Goal: Task Accomplishment & Management: Manage account settings

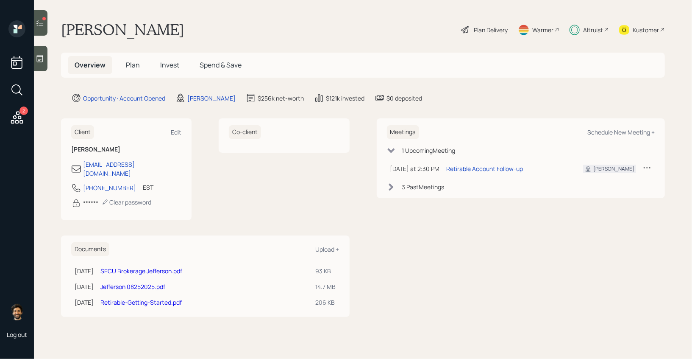
click at [583, 30] on div "Altruist" at bounding box center [593, 29] width 20 height 9
click at [136, 59] on h5 "Plan" at bounding box center [133, 65] width 28 height 18
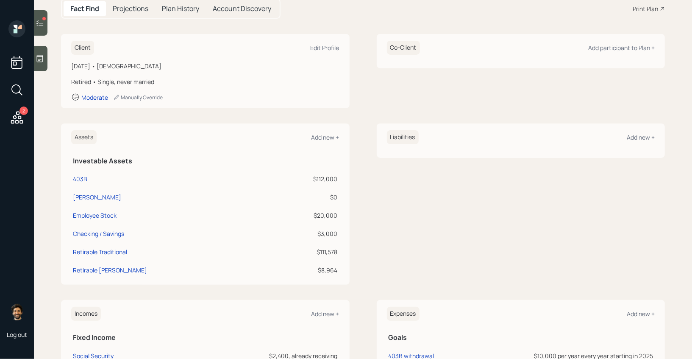
scroll to position [96, 0]
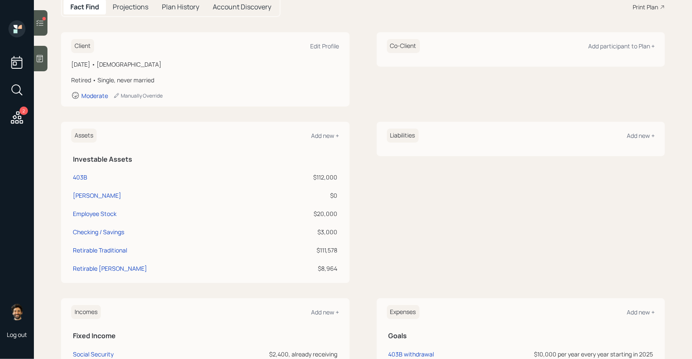
click at [37, 21] on icon at bounding box center [40, 23] width 8 height 8
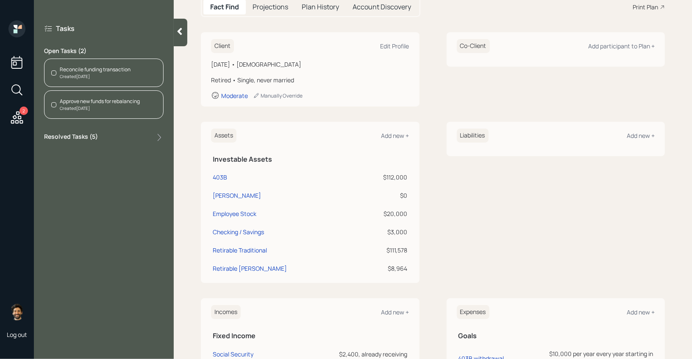
click at [177, 32] on icon at bounding box center [180, 31] width 8 height 8
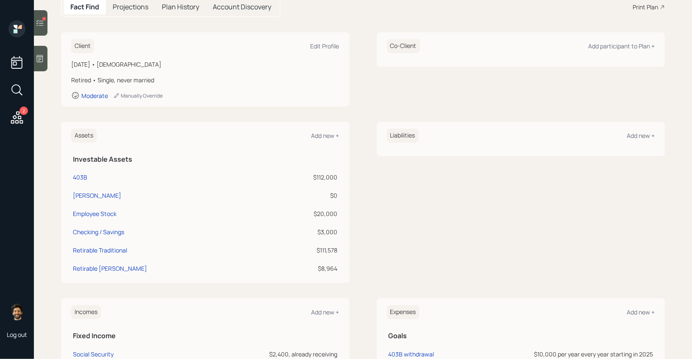
scroll to position [0, 0]
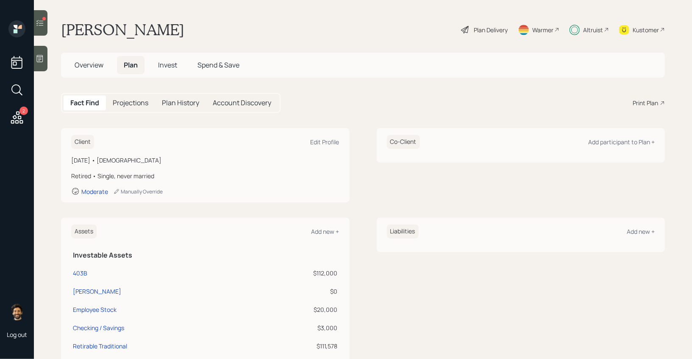
click at [95, 68] on span "Overview" at bounding box center [89, 64] width 29 height 9
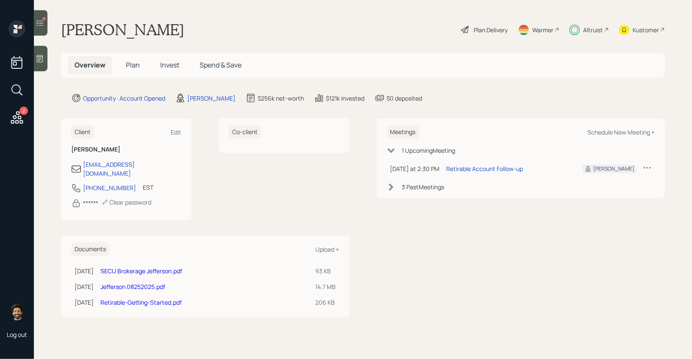
click at [129, 64] on span "Plan" at bounding box center [133, 64] width 14 height 9
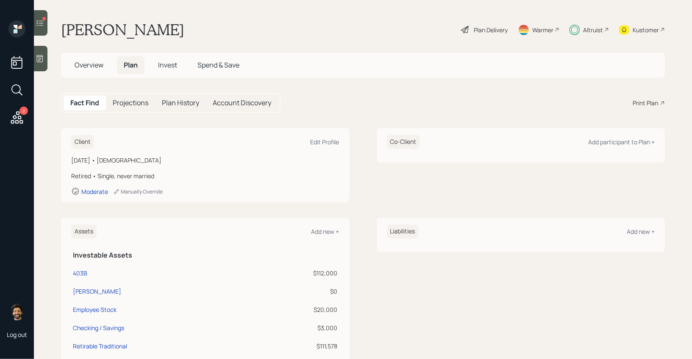
click at [477, 27] on div "Plan Delivery" at bounding box center [491, 29] width 34 height 9
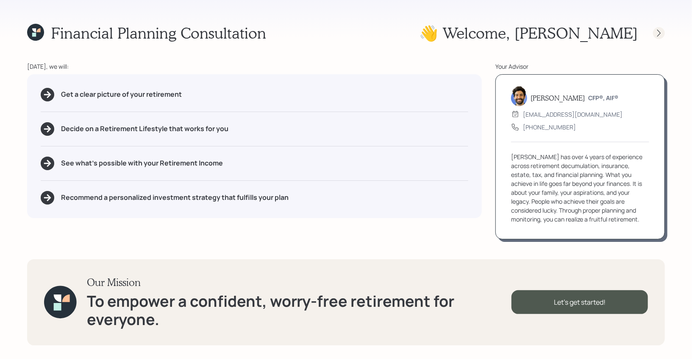
click at [661, 34] on icon at bounding box center [659, 33] width 8 height 8
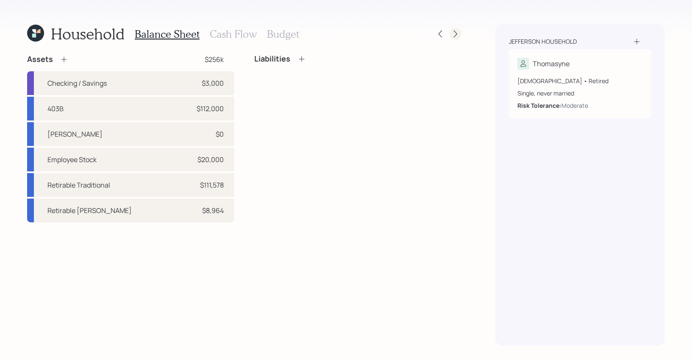
click at [457, 33] on icon at bounding box center [455, 34] width 3 height 7
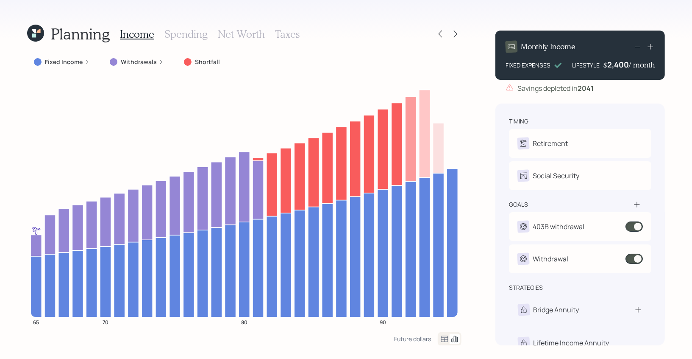
click at [441, 340] on icon at bounding box center [444, 338] width 7 height 6
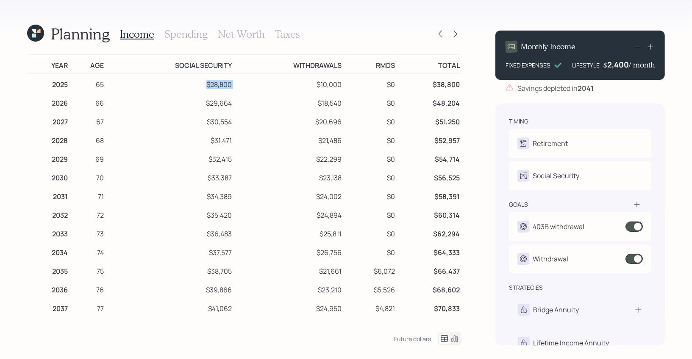
drag, startPoint x: 206, startPoint y: 88, endPoint x: 256, endPoint y: 88, distance: 50.5
click at [256, 88] on tr "2025 65 $28,800 $10,000 $0 $38,800" at bounding box center [244, 83] width 435 height 19
click at [457, 339] on icon at bounding box center [455, 338] width 10 height 10
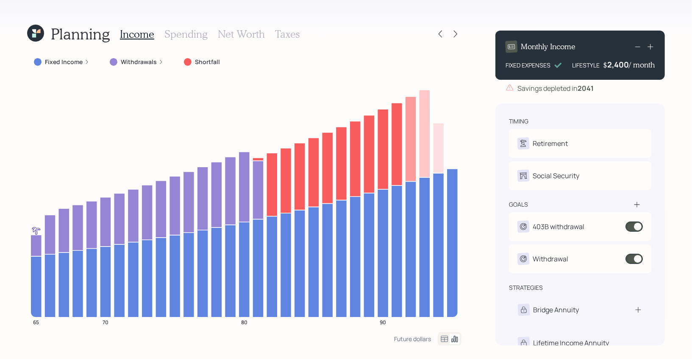
click at [38, 32] on icon at bounding box center [38, 31] width 4 height 4
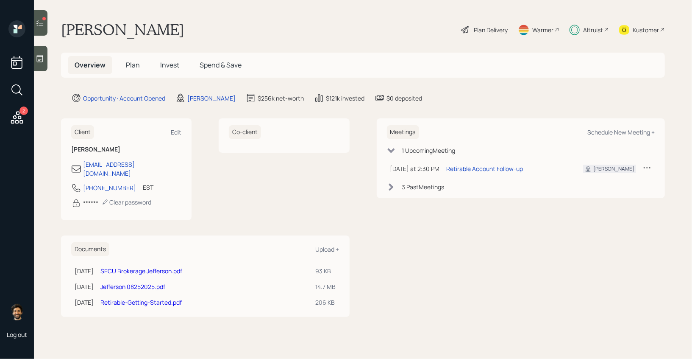
click at [176, 67] on span "Invest" at bounding box center [169, 64] width 19 height 9
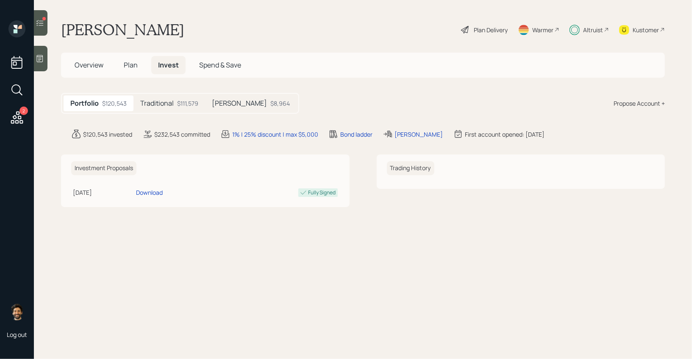
click at [184, 105] on div "$111,579" at bounding box center [187, 103] width 21 height 9
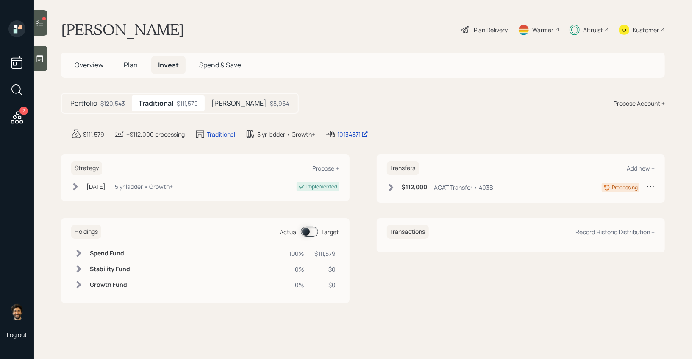
click at [307, 230] on span at bounding box center [309, 231] width 17 height 10
click at [78, 267] on icon at bounding box center [79, 268] width 5 height 7
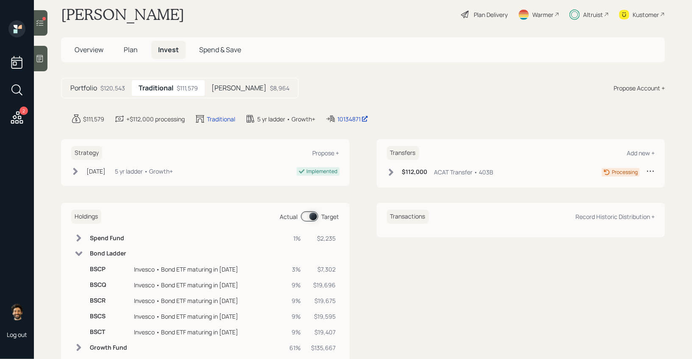
scroll to position [17, 0]
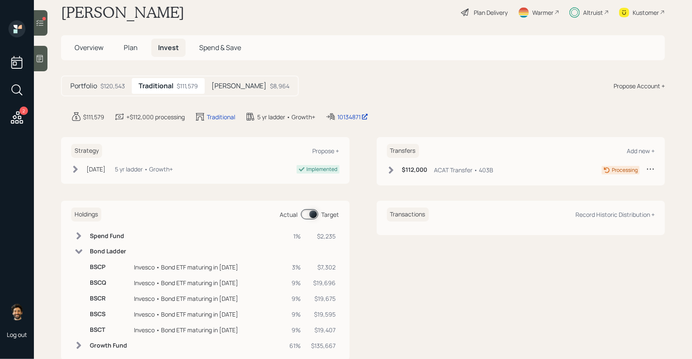
click at [82, 252] on icon at bounding box center [79, 251] width 8 height 8
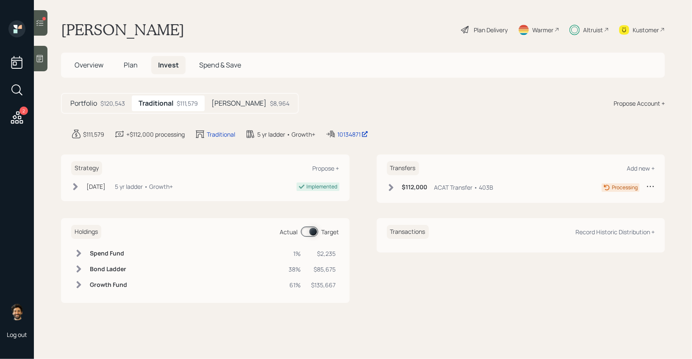
click at [487, 26] on div "Plan Delivery" at bounding box center [491, 29] width 34 height 9
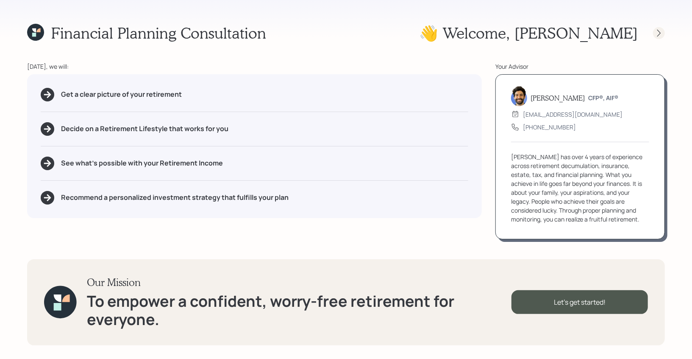
click at [658, 29] on icon at bounding box center [659, 32] width 3 height 7
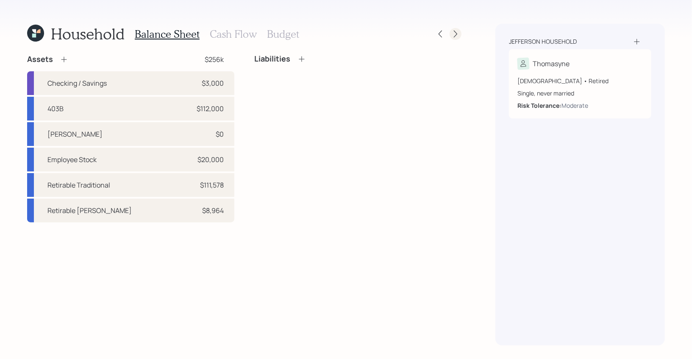
click at [460, 35] on div at bounding box center [456, 34] width 12 height 12
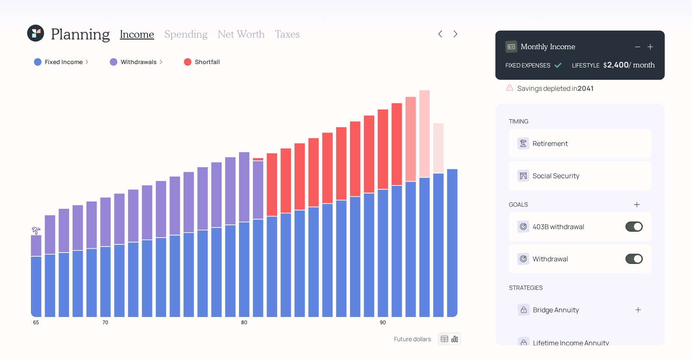
click at [35, 34] on icon at bounding box center [34, 35] width 4 height 4
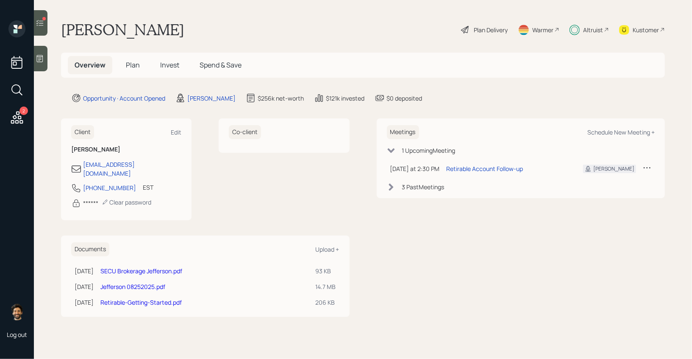
click at [133, 65] on span "Plan" at bounding box center [133, 64] width 14 height 9
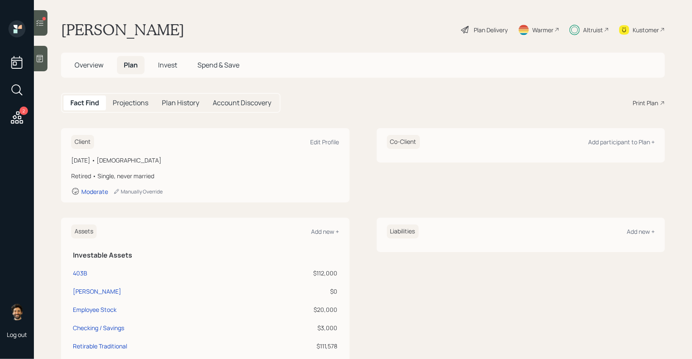
click at [165, 65] on span "Invest" at bounding box center [167, 64] width 19 height 9
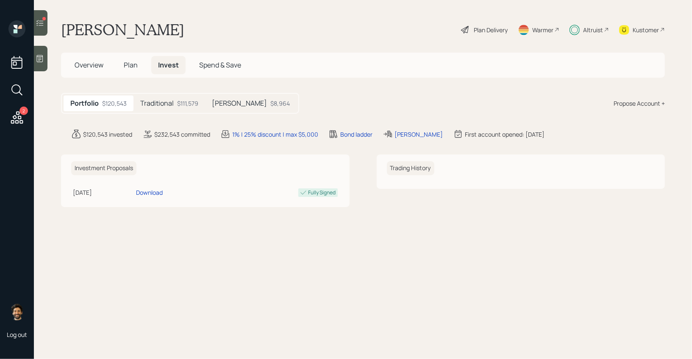
click at [177, 106] on div "$111,579" at bounding box center [187, 103] width 21 height 9
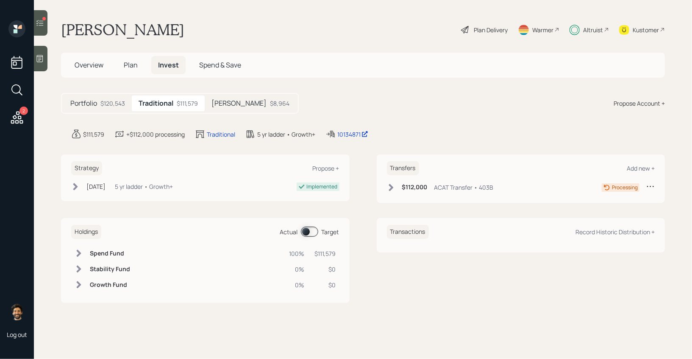
click at [308, 230] on span at bounding box center [309, 231] width 17 height 10
click at [76, 253] on icon at bounding box center [79, 253] width 8 height 8
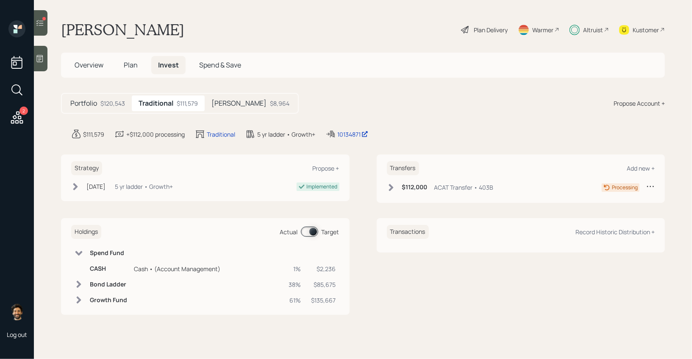
click at [84, 253] on td at bounding box center [78, 253] width 15 height 15
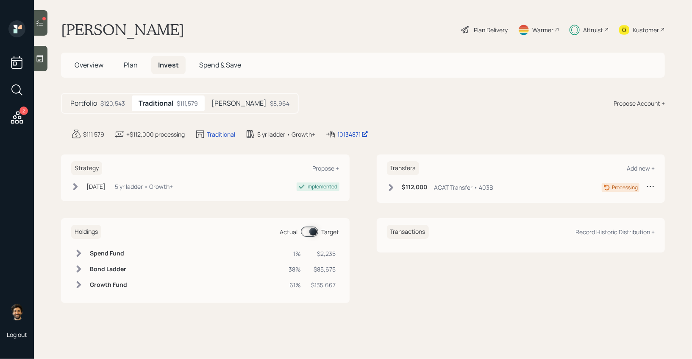
click at [92, 59] on h5 "Overview" at bounding box center [89, 65] width 42 height 18
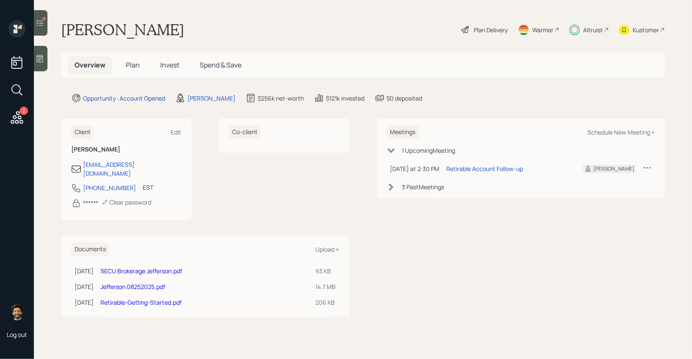
click at [142, 282] on link "Jefferson 08252025.pdf" at bounding box center [132, 286] width 65 height 8
click at [132, 66] on span "Plan" at bounding box center [133, 64] width 14 height 9
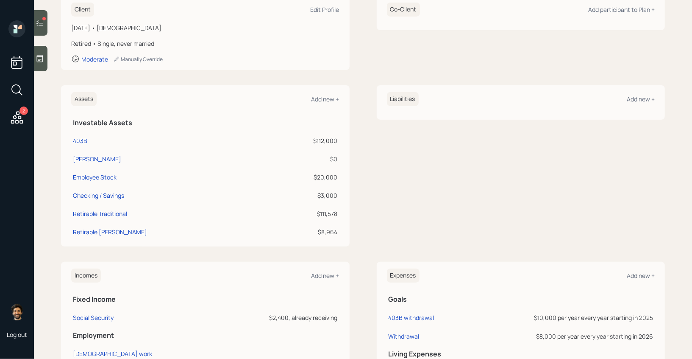
scroll to position [153, 0]
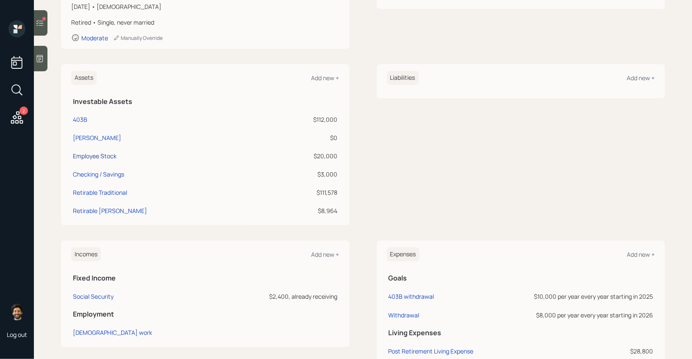
click at [94, 155] on div "Employee Stock" at bounding box center [95, 155] width 44 height 9
select select "taxable"
select select "balanced"
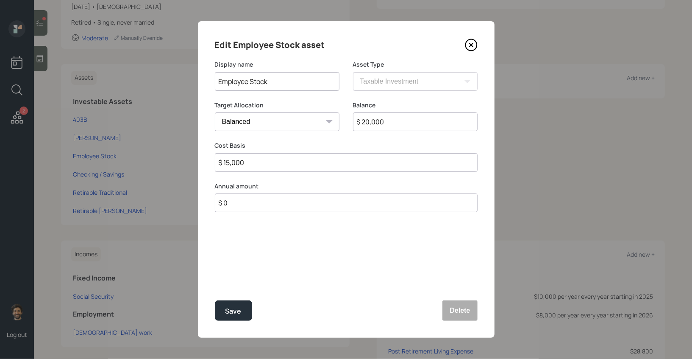
click at [368, 121] on input "$ 20,000" at bounding box center [415, 121] width 125 height 19
click at [249, 78] on input "Employee Stock" at bounding box center [277, 81] width 125 height 19
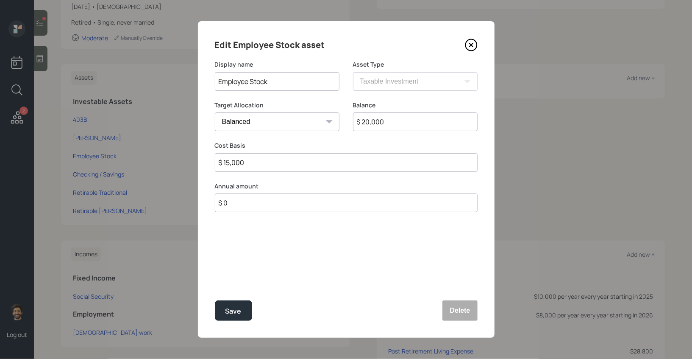
click at [249, 78] on input "Employee Stock" at bounding box center [277, 81] width 125 height 19
click at [460, 310] on button "Delete" at bounding box center [460, 310] width 35 height 20
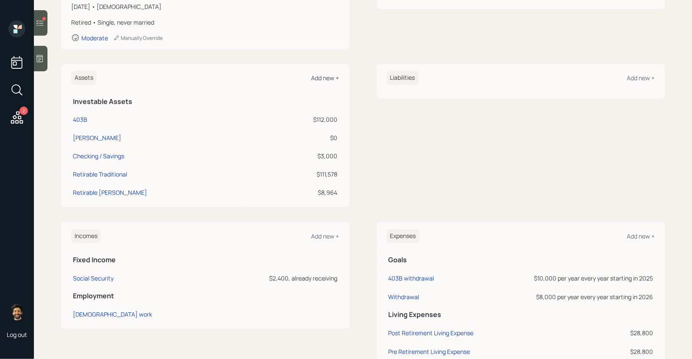
click at [328, 74] on div "Add new +" at bounding box center [326, 78] width 28 height 8
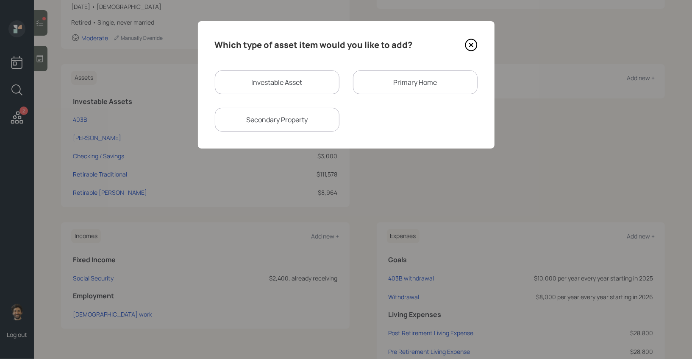
click at [250, 86] on div "Investable Asset" at bounding box center [277, 82] width 125 height 24
select select "taxable"
select select "balanced"
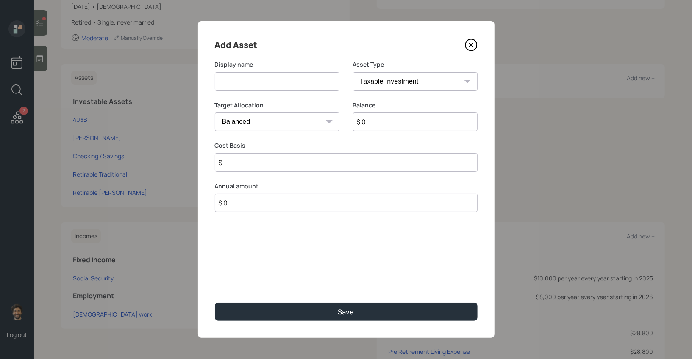
click at [247, 85] on input at bounding box center [277, 81] width 125 height 19
paste input "Employee Stock"
type input "Employee Stock"
click at [383, 122] on input "$ 0" at bounding box center [415, 121] width 125 height 19
type input "$ 20,000"
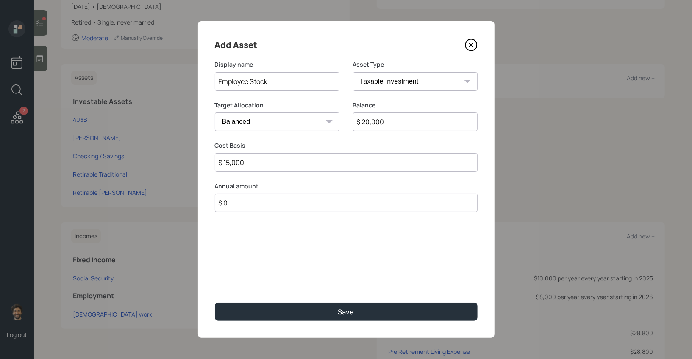
type input "$ 15,000"
click at [382, 82] on select "SEP IRA IRA Roth IRA 401(k) Roth 401(k) 403(b) Roth 403(b) 457(b) Roth 457(b) H…" at bounding box center [415, 81] width 125 height 19
select select "emergency_fund"
click at [353, 72] on select "SEP IRA IRA Roth IRA 401(k) Roth 401(k) 403(b) Roth 403(b) 457(b) Roth 457(b) H…" at bounding box center [415, 81] width 125 height 19
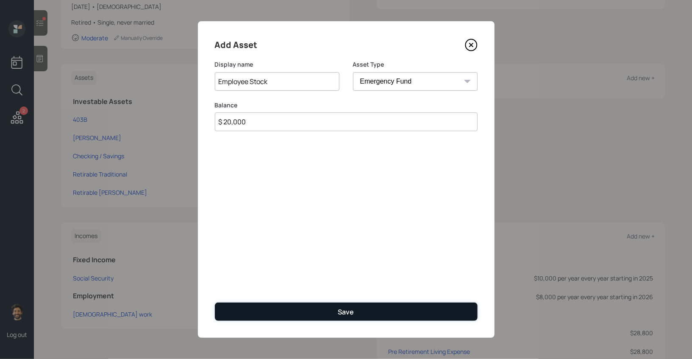
click at [260, 308] on button "Save" at bounding box center [346, 311] width 263 height 18
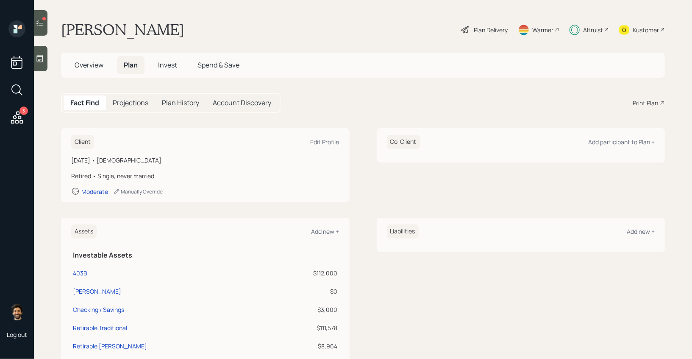
click at [165, 75] on div "Overview Plan Invest Spend & Save" at bounding box center [363, 65] width 604 height 25
click at [165, 72] on h5 "Invest" at bounding box center [167, 65] width 33 height 18
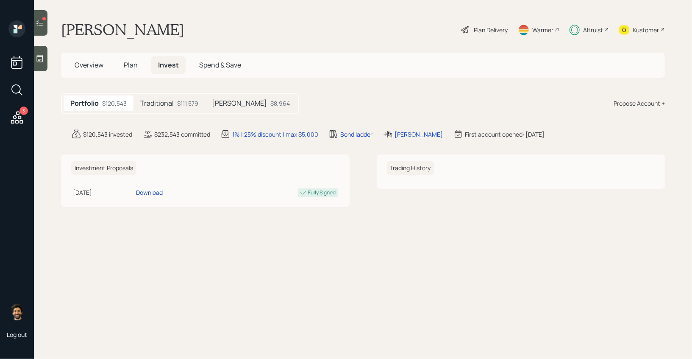
click at [170, 103] on h5 "Traditional" at bounding box center [156, 103] width 33 height 8
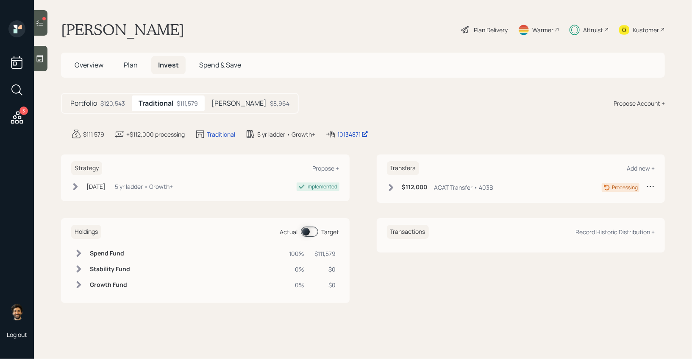
click at [309, 227] on span at bounding box center [309, 231] width 17 height 10
click at [80, 253] on icon at bounding box center [79, 253] width 5 height 7
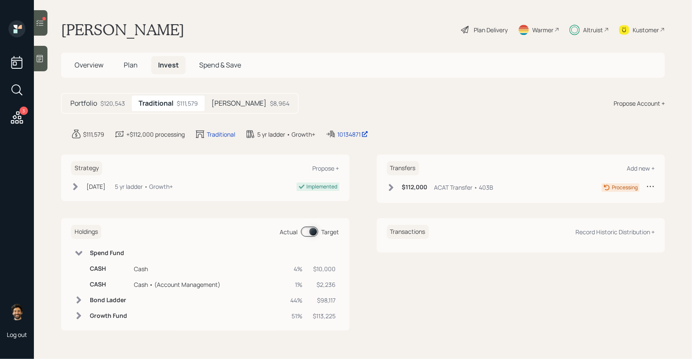
click at [80, 253] on icon at bounding box center [78, 253] width 7 height 5
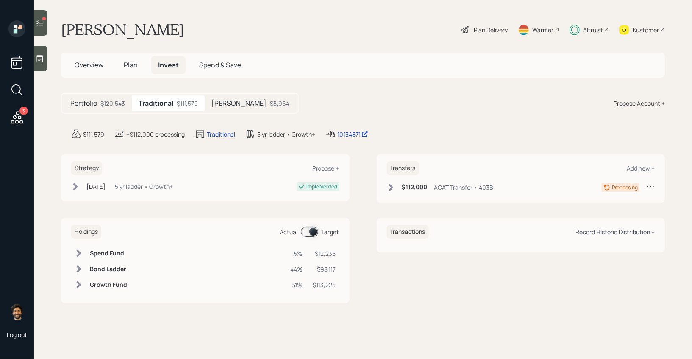
click at [598, 228] on div "Record Historic Distribution +" at bounding box center [615, 232] width 79 height 8
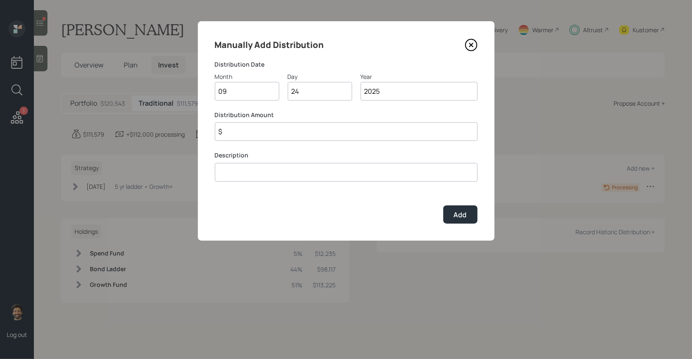
click at [265, 132] on input "$" at bounding box center [346, 131] width 263 height 19
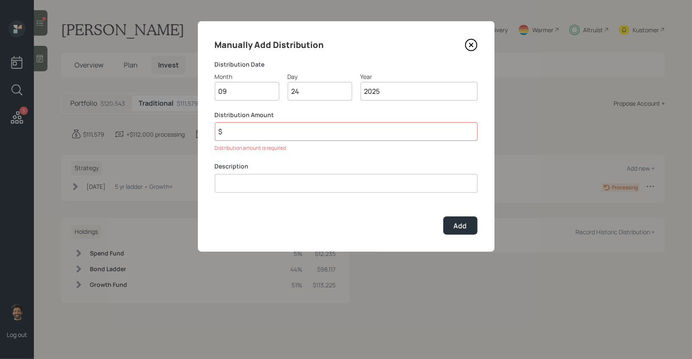
click at [267, 128] on input "$" at bounding box center [346, 131] width 263 height 19
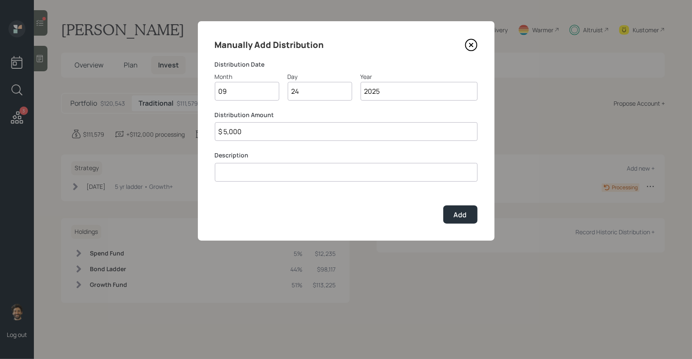
type input "$ 5,000"
click at [241, 179] on input at bounding box center [346, 172] width 263 height 19
type input "already took"
click at [450, 209] on button "Add" at bounding box center [461, 214] width 34 height 18
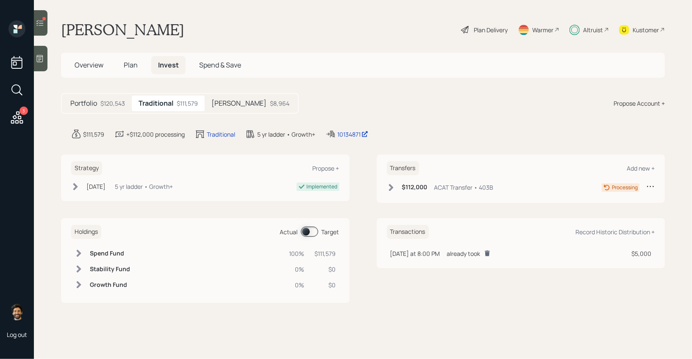
click at [313, 232] on span at bounding box center [309, 231] width 17 height 10
click at [81, 252] on icon at bounding box center [79, 253] width 8 height 8
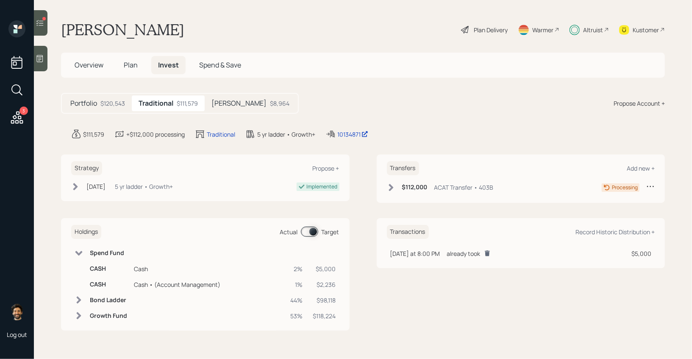
click at [81, 253] on icon at bounding box center [78, 253] width 7 height 5
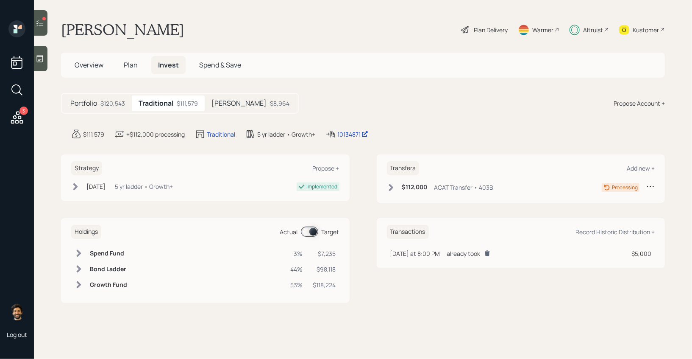
click at [41, 25] on icon at bounding box center [40, 23] width 8 height 8
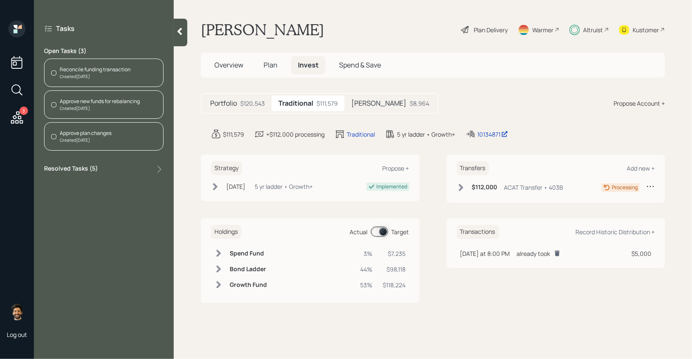
click at [119, 70] on div "Reconcile funding transaction" at bounding box center [95, 70] width 71 height 8
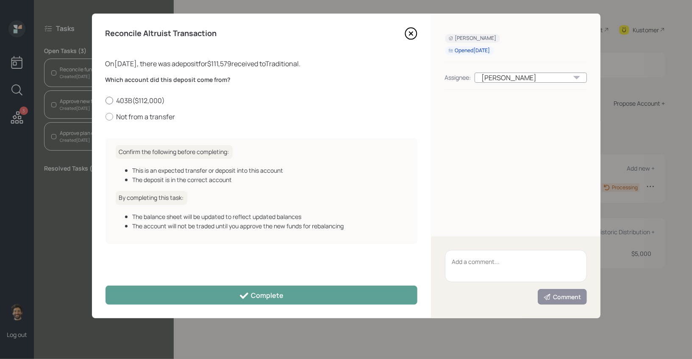
click at [123, 96] on label "403B ( $112,000 )" at bounding box center [262, 100] width 312 height 9
click at [106, 100] on input "403B ( $112,000 )" at bounding box center [105, 100] width 0 height 0
radio input "true"
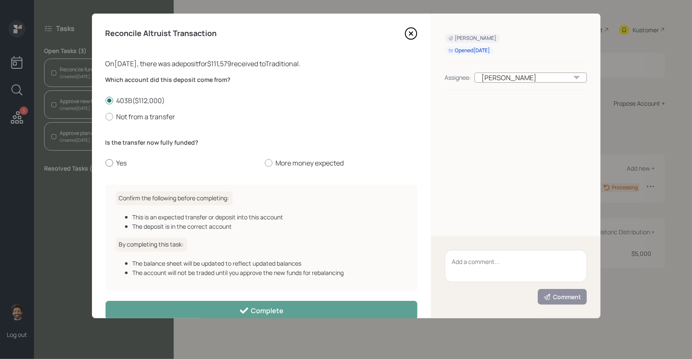
click at [119, 162] on label "Yes" at bounding box center [182, 162] width 153 height 9
click at [106, 163] on input "Yes" at bounding box center [105, 163] width 0 height 0
radio input "true"
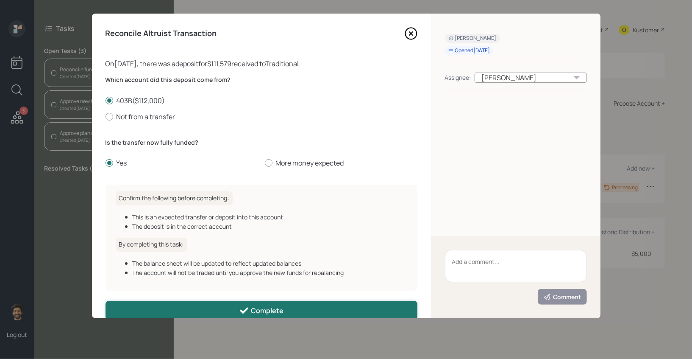
click at [174, 312] on button "Complete" at bounding box center [262, 310] width 312 height 19
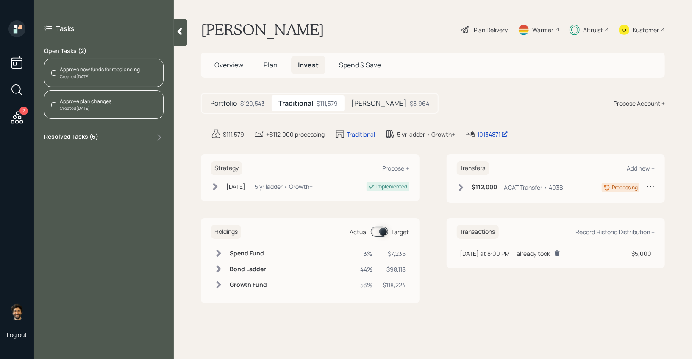
click at [82, 75] on div "Created [DATE]" at bounding box center [100, 76] width 80 height 6
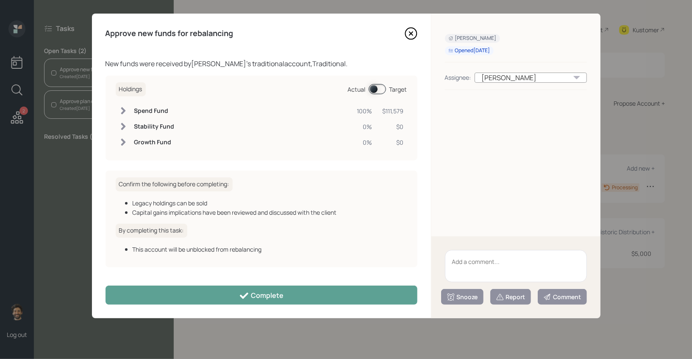
click at [381, 83] on div "Holdings Actual Target" at bounding box center [262, 89] width 292 height 14
click at [381, 87] on span at bounding box center [377, 89] width 17 height 10
click at [121, 111] on icon at bounding box center [123, 110] width 8 height 8
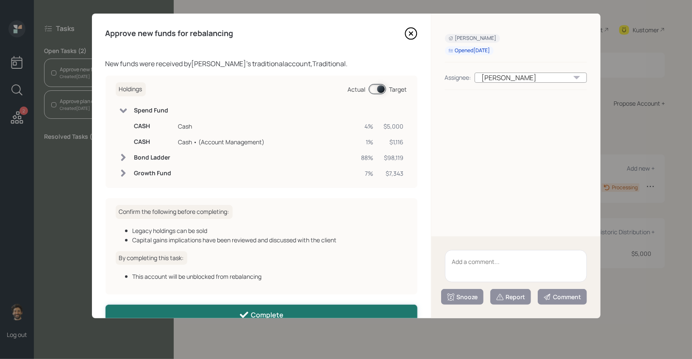
click at [183, 306] on button "Complete" at bounding box center [262, 313] width 312 height 19
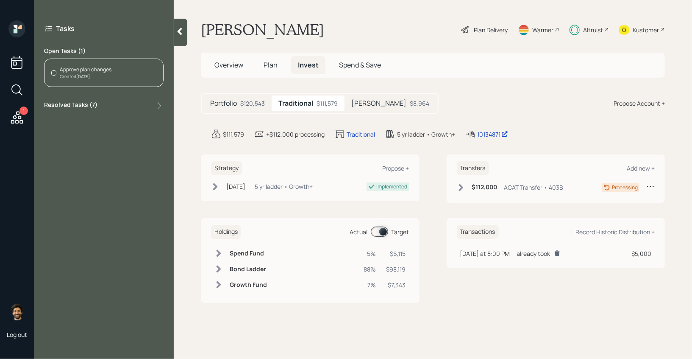
click at [90, 66] on div "Approve plan changes" at bounding box center [86, 70] width 52 height 8
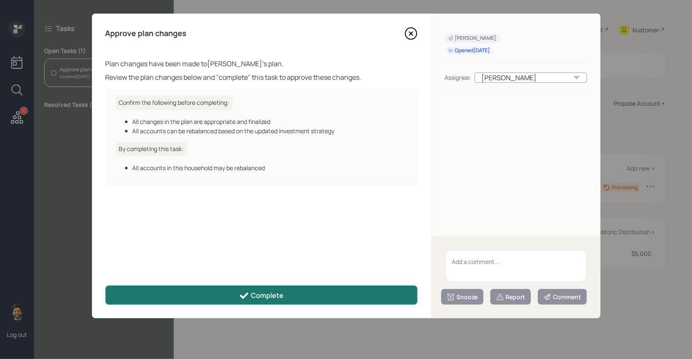
click at [244, 287] on button "Complete" at bounding box center [262, 294] width 312 height 19
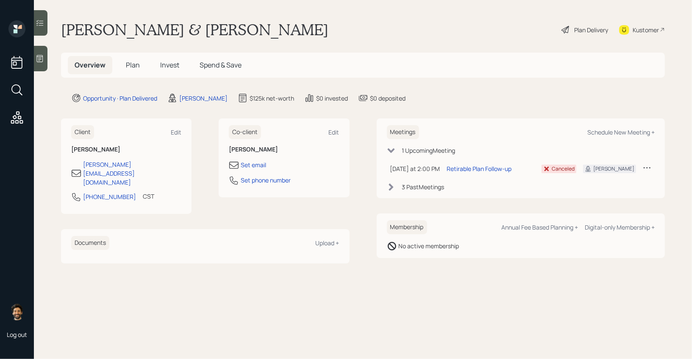
click at [169, 67] on span "Invest" at bounding box center [169, 64] width 19 height 9
